Goal: Task Accomplishment & Management: Manage account settings

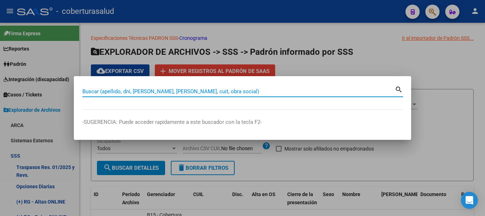
click at [215, 92] on input "Buscar (apellido, dni, [PERSON_NAME], [PERSON_NAME], cuit, obra social)" at bounding box center [238, 91] width 313 height 6
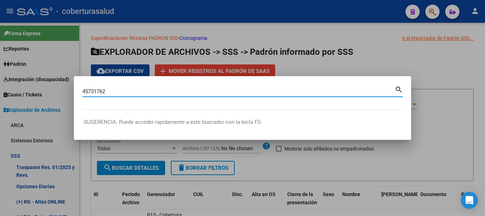
type input "45731762"
click at [215, 92] on input "45731762" at bounding box center [238, 91] width 313 height 6
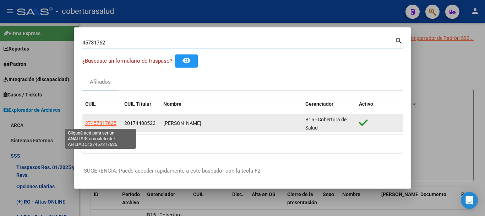
click at [92, 124] on span "27457317625" at bounding box center [100, 123] width 31 height 6
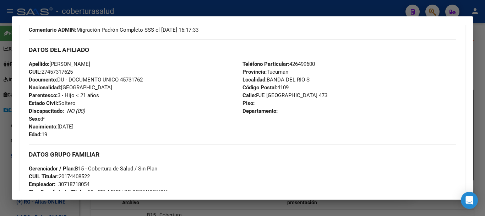
scroll to position [142, 0]
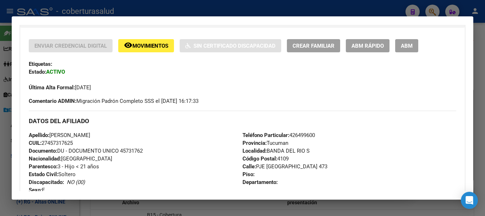
click at [404, 46] on span "ABM" at bounding box center [407, 46] width 12 height 6
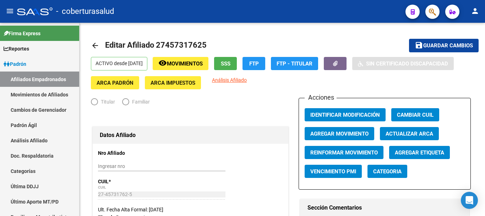
radio input "true"
type input "30-71871805-4"
click at [342, 136] on span "Agregar Movimiento" at bounding box center [340, 133] width 58 height 6
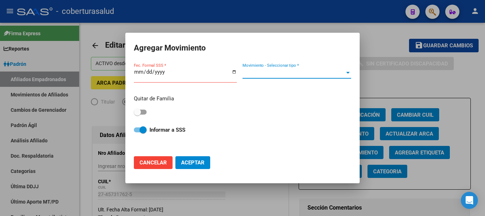
click at [334, 75] on span "Movimiento - Seleccionar tipo *" at bounding box center [294, 73] width 102 height 6
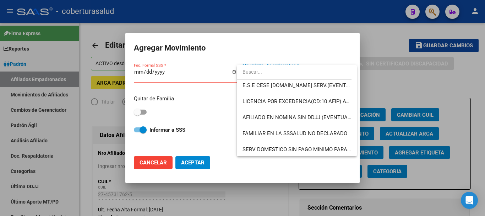
scroll to position [391, 0]
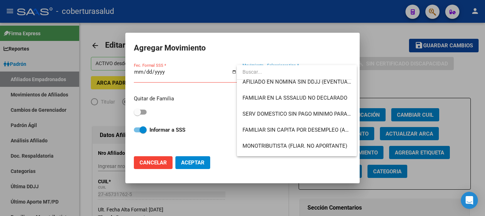
click at [209, 114] on div at bounding box center [242, 108] width 485 height 216
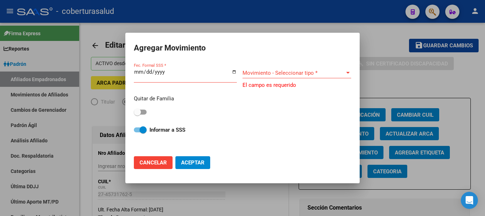
click at [158, 159] on span "Cancelar" at bounding box center [153, 162] width 27 height 6
checkbox input "false"
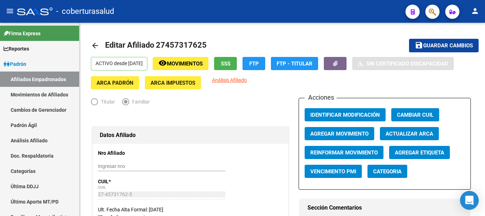
click at [475, 195] on div "Open Intercom Messenger" at bounding box center [470, 200] width 19 height 19
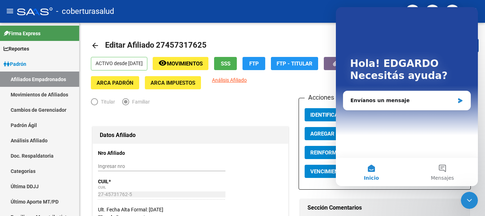
scroll to position [0, 0]
click at [284, 103] on div "Titular Familiar" at bounding box center [190, 103] width 199 height 11
click at [471, 198] on icon "Cerrar Intercom Messenger" at bounding box center [469, 200] width 9 height 9
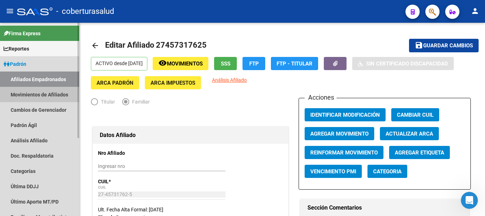
click at [66, 90] on link "Movimientos de Afiliados" at bounding box center [39, 94] width 79 height 15
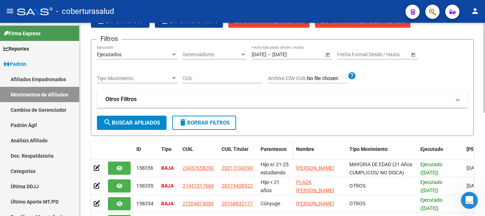
scroll to position [36, 0]
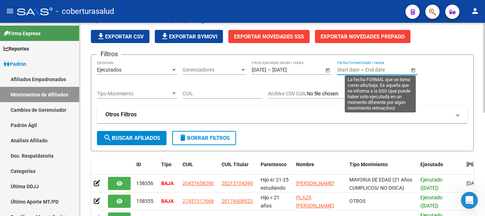
click at [348, 70] on input "text" at bounding box center [349, 70] width 22 height 6
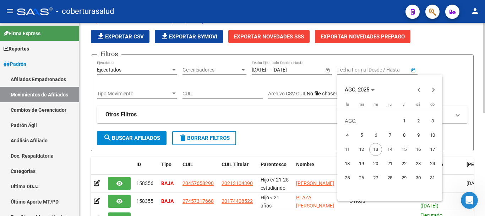
click at [348, 70] on div at bounding box center [242, 108] width 485 height 216
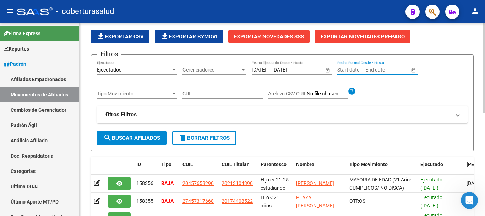
click at [255, 88] on div "CUIL" at bounding box center [223, 91] width 80 height 14
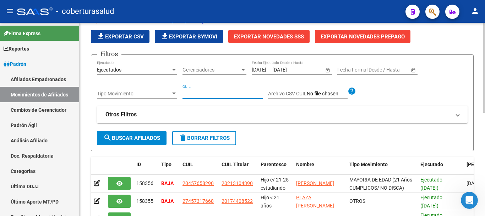
click at [243, 92] on input "CUIL" at bounding box center [223, 94] width 80 height 6
paste input "27457317625"
type input "27457317625"
click at [225, 93] on input "27457317625" at bounding box center [223, 94] width 80 height 6
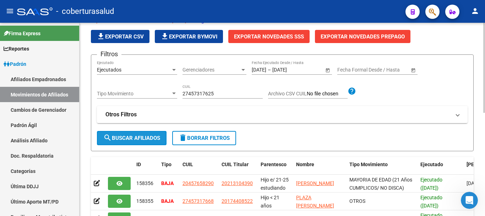
click at [138, 139] on span "search Buscar Afiliados" at bounding box center [131, 138] width 57 height 6
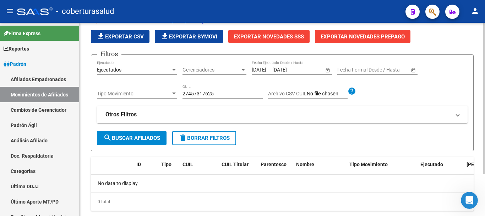
click at [156, 75] on div "Ejecutados Ejecutado" at bounding box center [137, 67] width 80 height 14
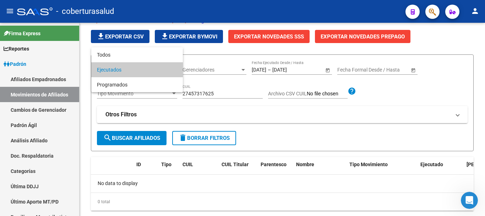
click at [155, 69] on span "Ejecutados" at bounding box center [137, 69] width 80 height 15
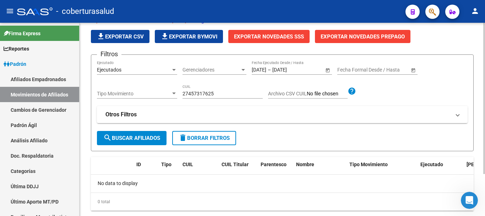
click at [166, 65] on div "Ejecutados Ejecutado" at bounding box center [137, 67] width 80 height 14
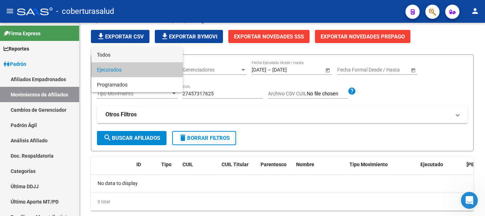
click at [157, 58] on span "Todos" at bounding box center [137, 54] width 80 height 15
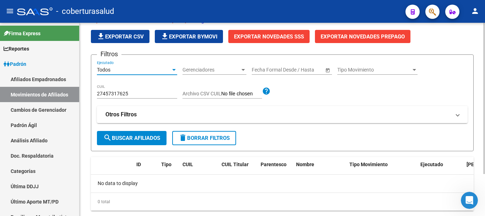
click at [154, 143] on button "search Buscar Afiliados" at bounding box center [132, 138] width 70 height 14
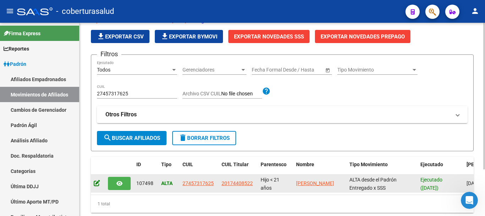
click at [97, 183] on icon at bounding box center [97, 182] width 6 height 7
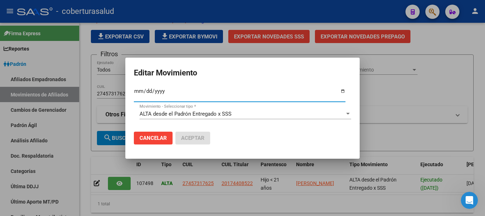
click at [251, 114] on div "ALTA desde el Padrón Entregado x SSS" at bounding box center [242, 114] width 205 height 6
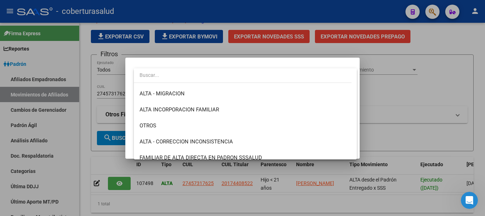
scroll to position [107, 0]
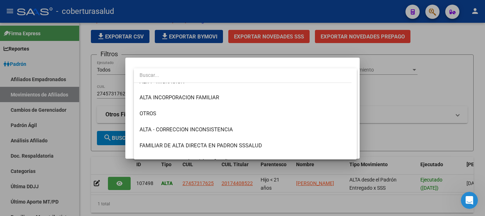
click at [383, 103] on div at bounding box center [242, 108] width 485 height 216
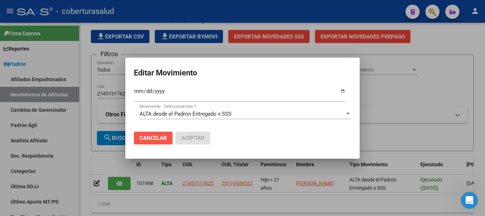
click at [158, 135] on span "Cancelar" at bounding box center [153, 138] width 27 height 6
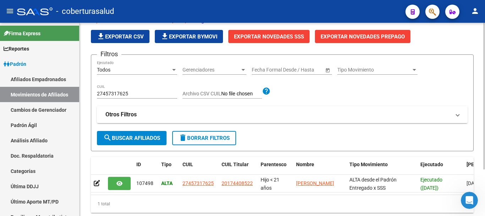
click at [194, 110] on mat-expansion-panel-header "Otros Filtros" at bounding box center [282, 114] width 371 height 17
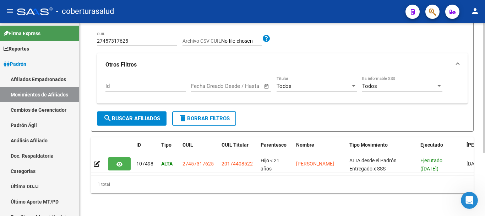
scroll to position [94, 0]
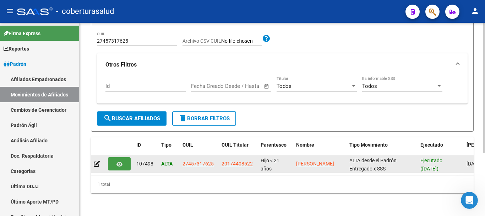
click at [116, 162] on button "button" at bounding box center [119, 163] width 23 height 13
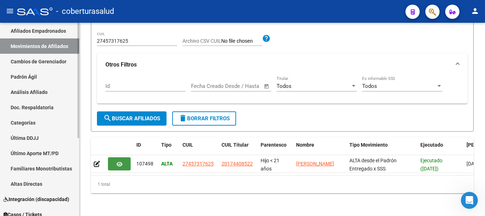
scroll to position [36, 0]
